Goal: Book appointment/travel/reservation

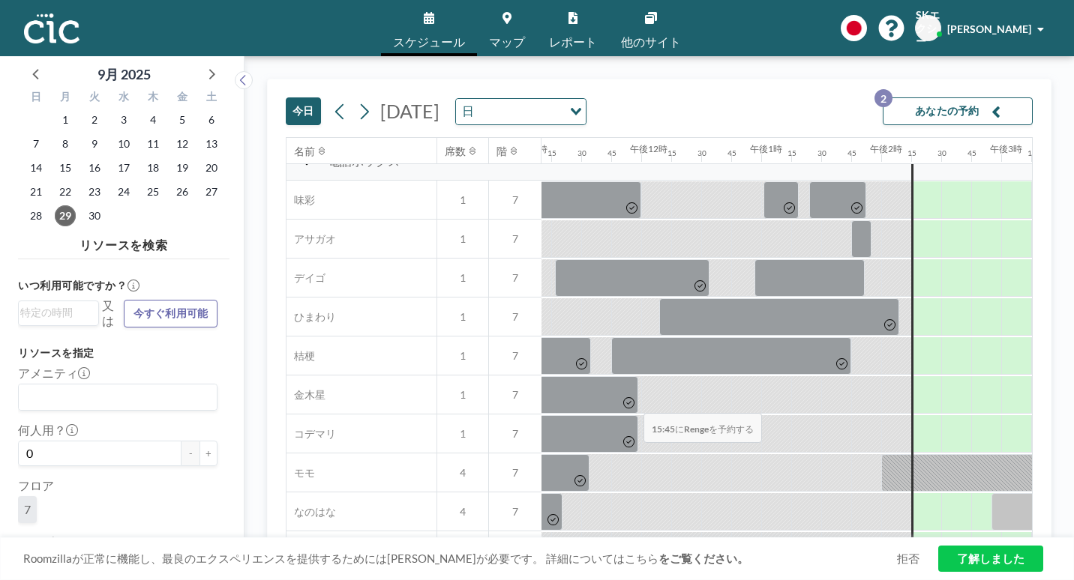
scroll to position [525, 1340]
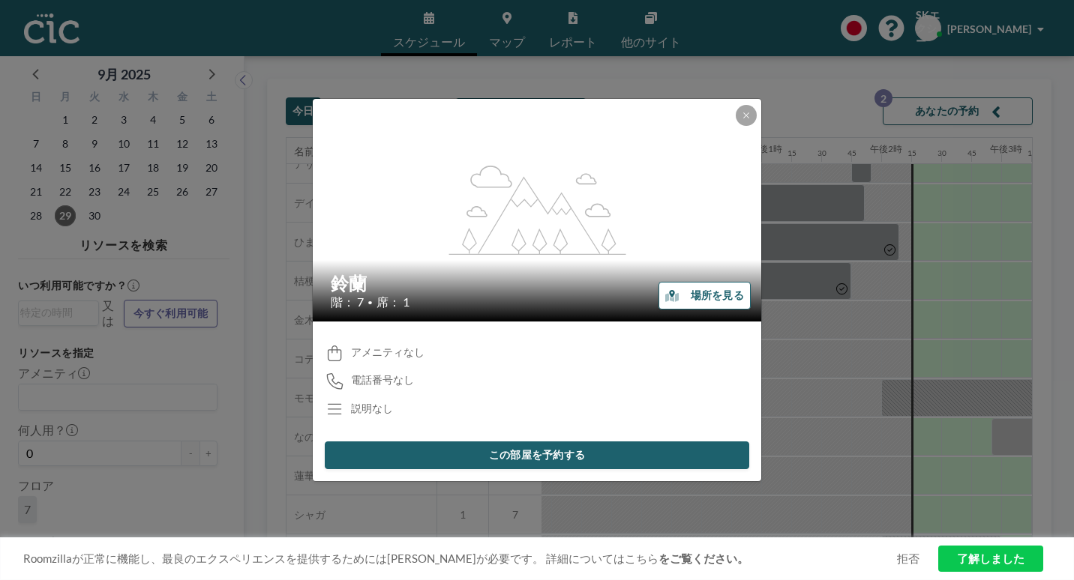
click at [665, 295] on icon "button" at bounding box center [671, 296] width 13 height 12
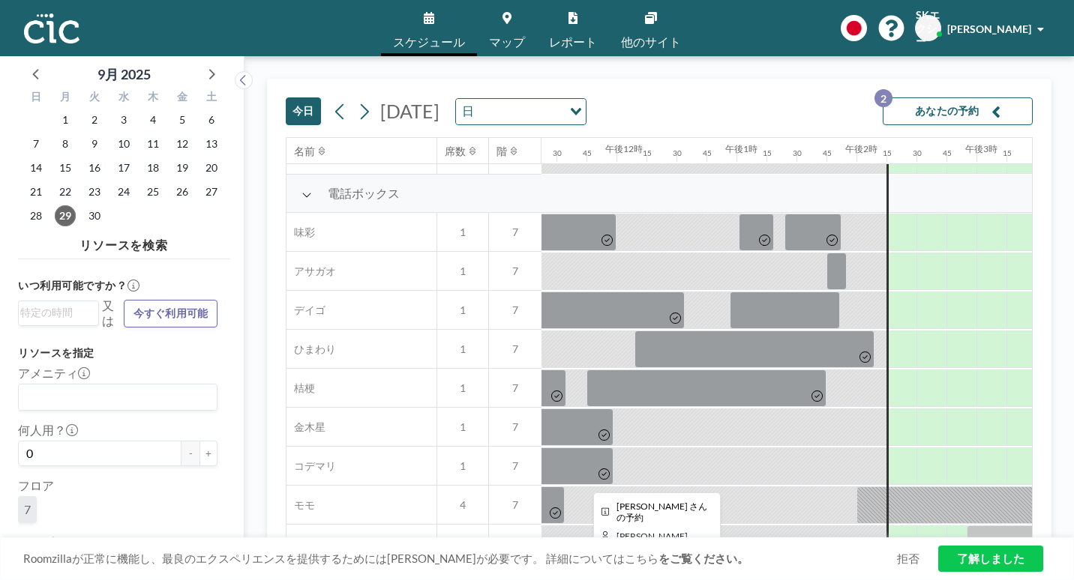
scroll to position [600, 1365]
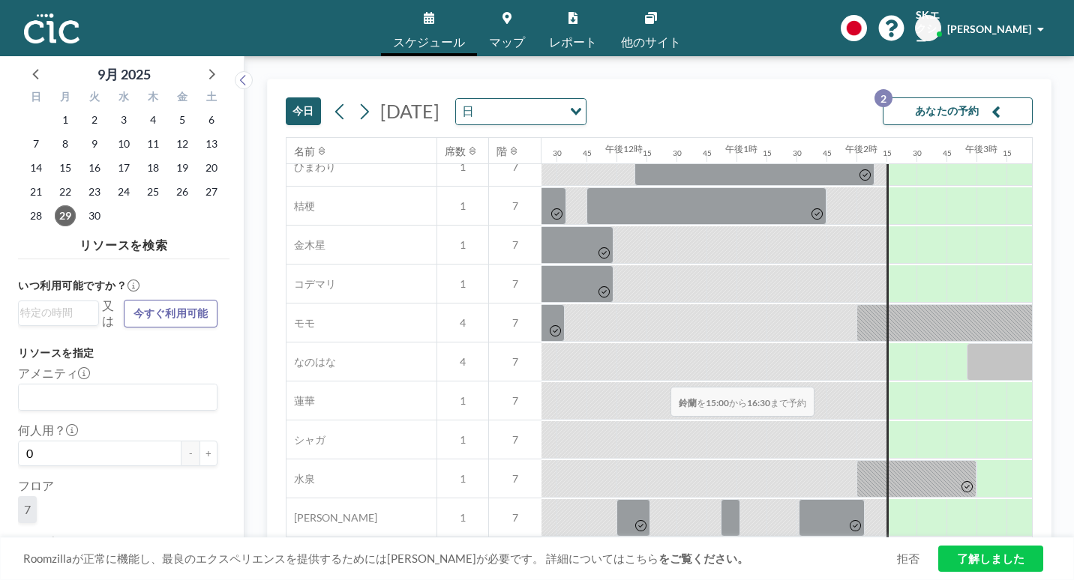
drag, startPoint x: 544, startPoint y: 349, endPoint x: 666, endPoint y: 351, distance: 122.2
click at [976, 538] on div at bounding box center [1066, 556] width 180 height 37
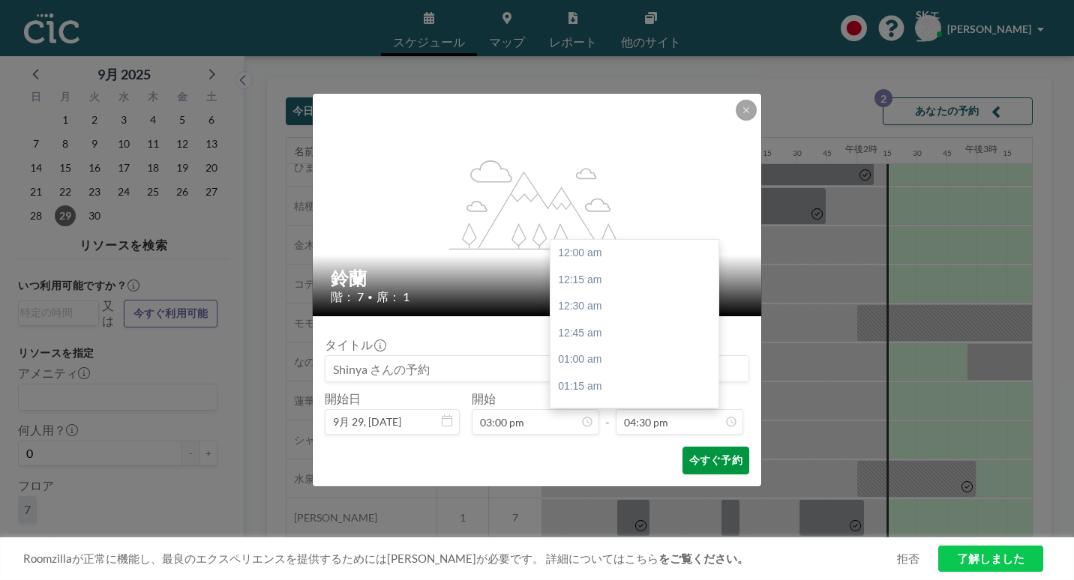
scroll to position [1580, 0]
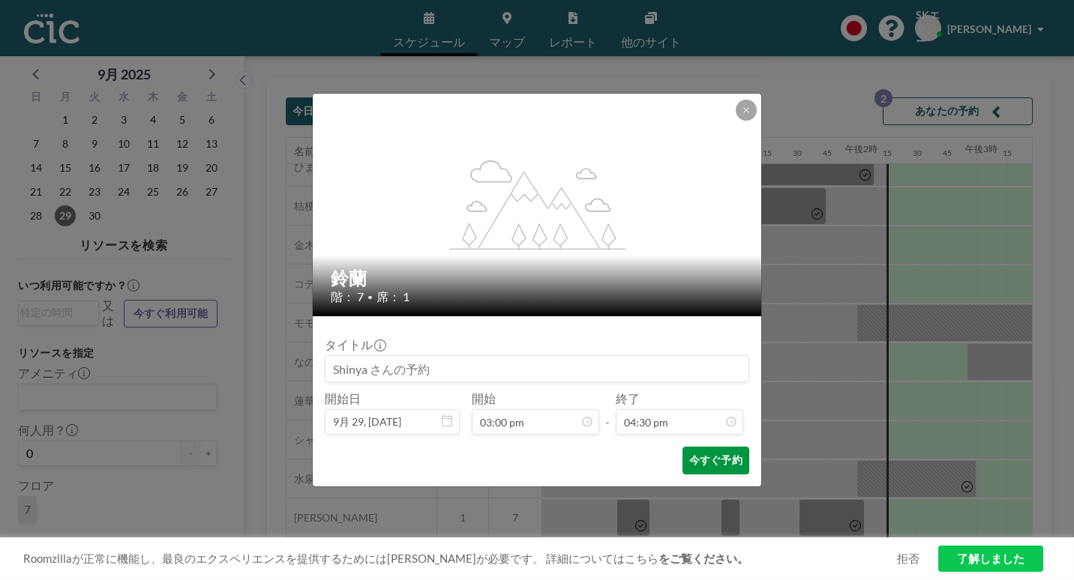
click at [694, 454] on font "今すぐ予約" at bounding box center [715, 461] width 53 height 14
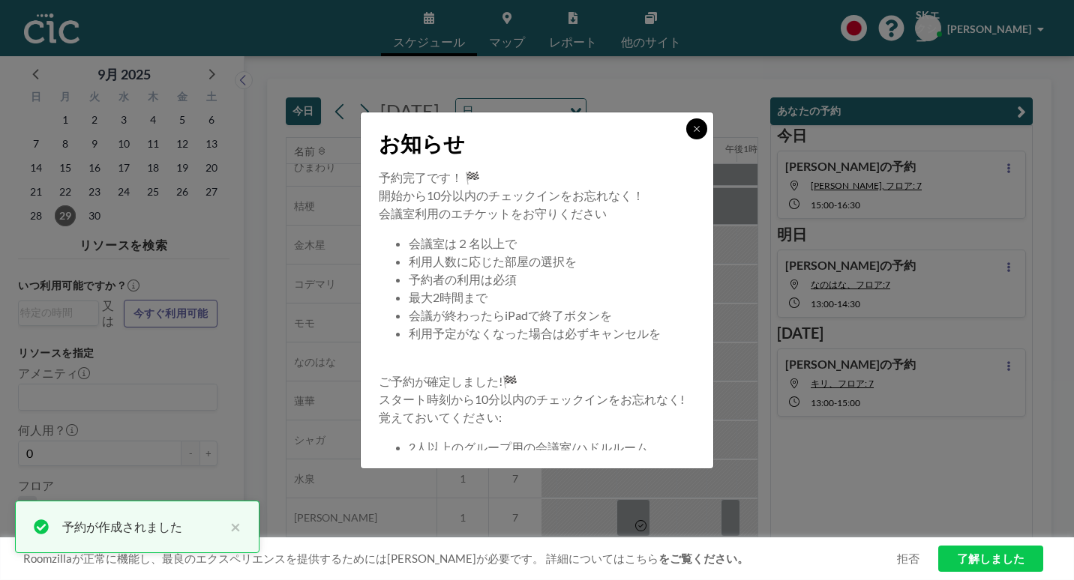
click at [692, 133] on icon at bounding box center [696, 128] width 9 height 9
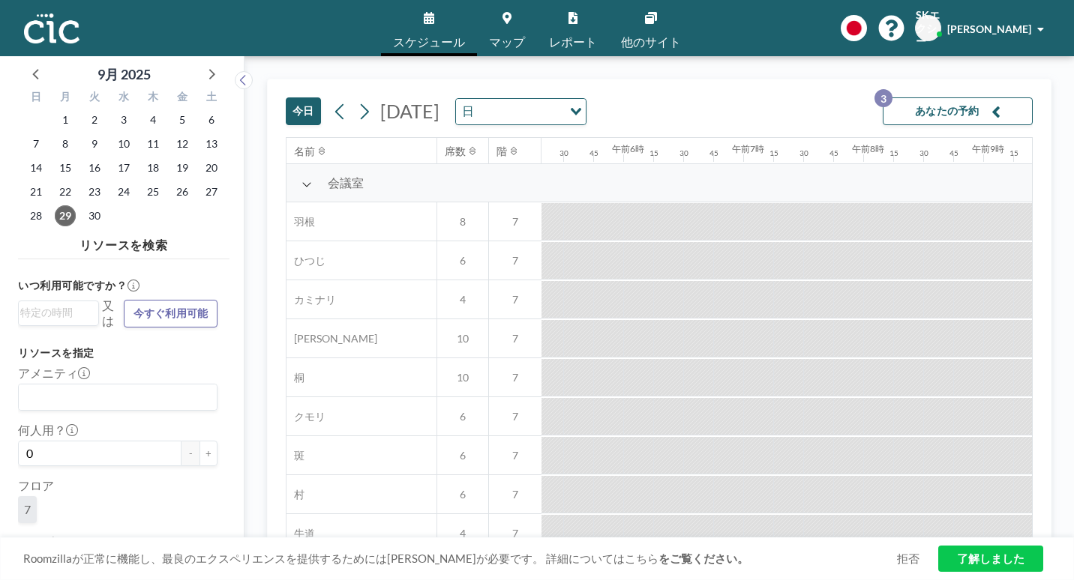
scroll to position [0, 655]
